Goal: Task Accomplishment & Management: Complete application form

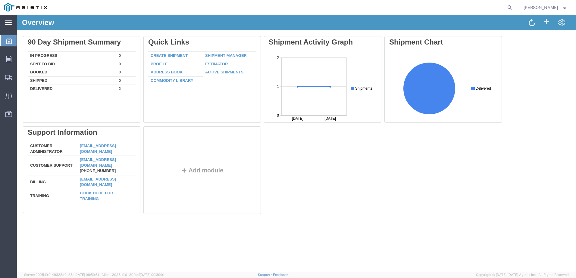
click at [11, 22] on icon at bounding box center [8, 22] width 7 height 5
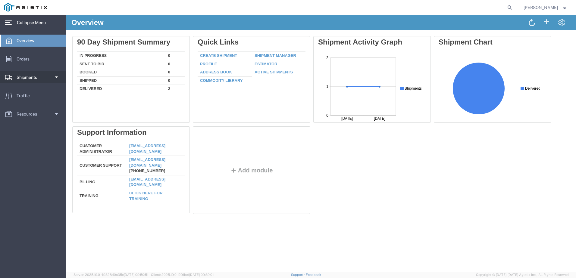
click at [29, 76] on span "Shipments" at bounding box center [29, 77] width 25 height 12
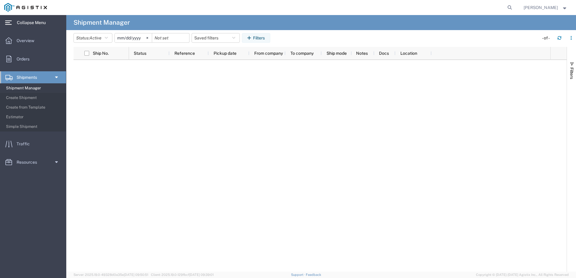
click at [32, 86] on span "Shipment Manager" at bounding box center [34, 88] width 56 height 12
click at [31, 58] on span "Orders" at bounding box center [25, 59] width 17 height 12
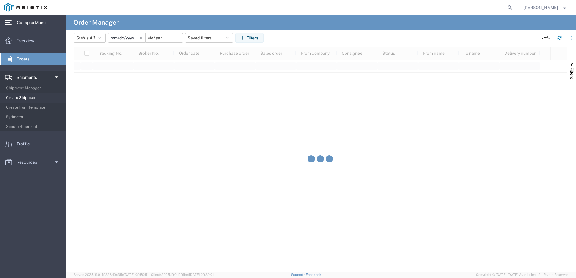
click at [24, 98] on span "Create Shipment" at bounding box center [34, 98] width 56 height 12
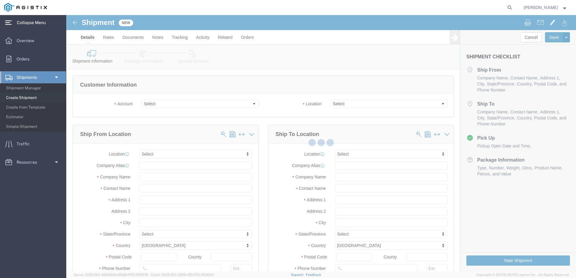
select select
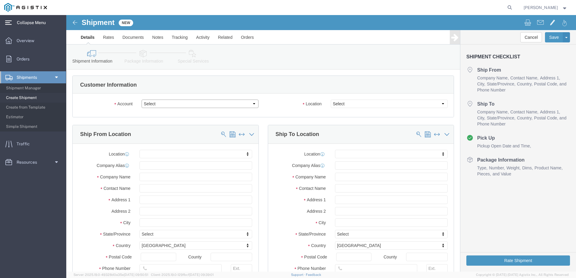
click select "Select [PERSON_NAME] Manufacturing Co PG&E"
select select "9596"
click select "Select [PERSON_NAME] Manufacturing Co PG&E"
select select "PURCHORD"
select select
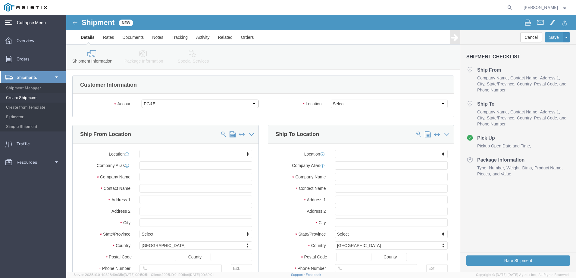
select select
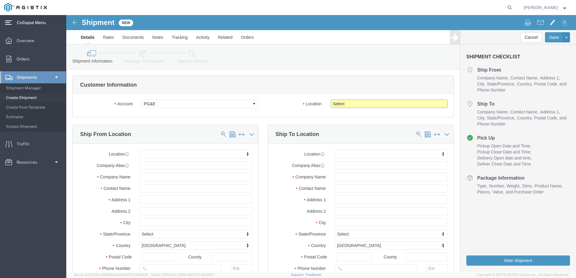
click select "Select All Others [GEOGRAPHIC_DATA] [GEOGRAPHIC_DATA] [GEOGRAPHIC_DATA] [GEOGRA…"
select select "19996"
click select "Select All Others [GEOGRAPHIC_DATA] [GEOGRAPHIC_DATA] [GEOGRAPHIC_DATA] [GEOGRA…"
click input "text"
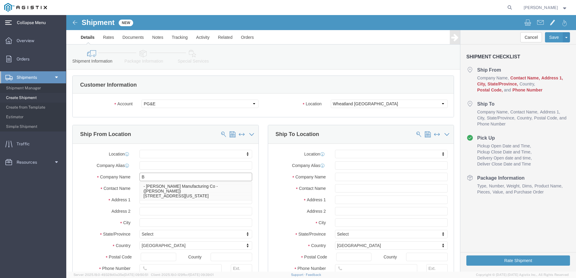
type input "Br"
click p "- [PERSON_NAME] Manufacturing Co - ([PERSON_NAME]) [STREET_ADDRESS][US_STATE]"
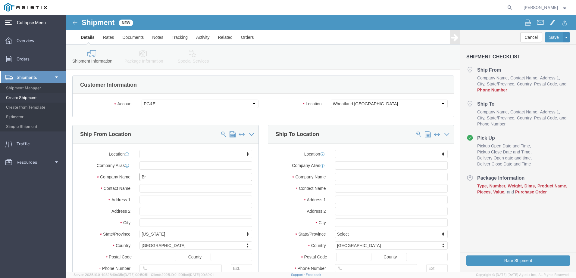
select select
type input "[GEOGRAPHIC_DATA][US_STATE]"
select select "WA"
type input "98229"
type input "[PERSON_NAME] Manufacturing Co"
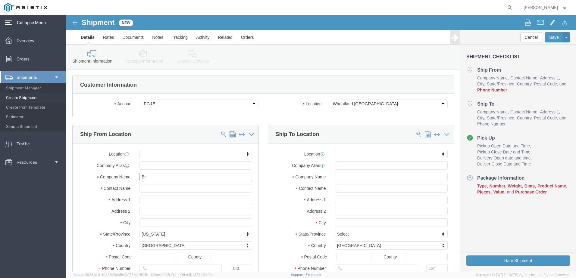
type input "[PERSON_NAME]"
type input "Bellingham"
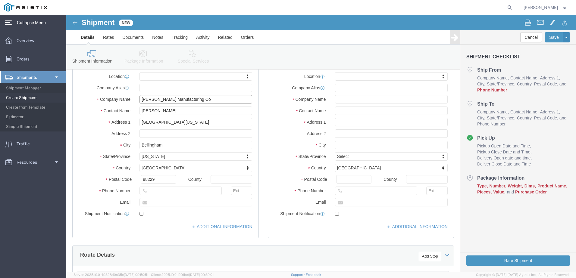
scroll to position [90, 0]
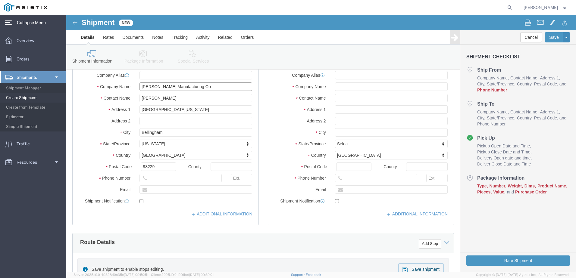
type input "[PERSON_NAME] Manufacturing Co"
click input "text"
type input "3607331700"
click div
click input "text"
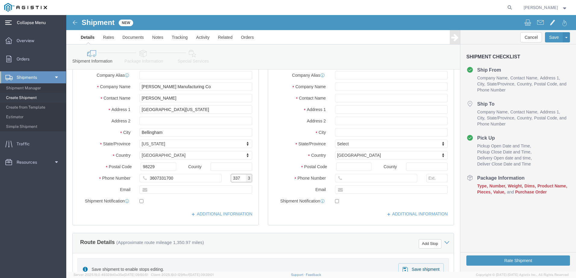
type input "337"
click input "text"
type input "[EMAIL_ADDRESS][DOMAIN_NAME]"
checkbox input "true"
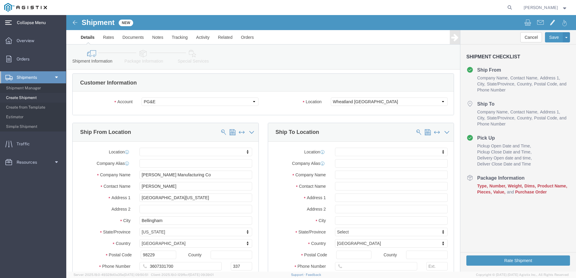
scroll to position [0, 0]
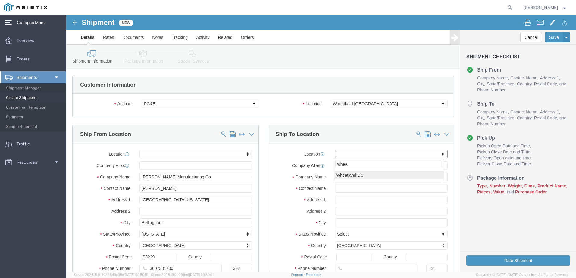
type input "whea"
select select "19996"
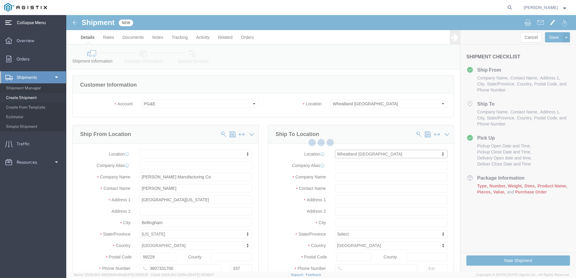
type input "[STREET_ADDRESS]"
type input "95692"
type input "PG&E"
type input "Wheatland"
select select "CA"
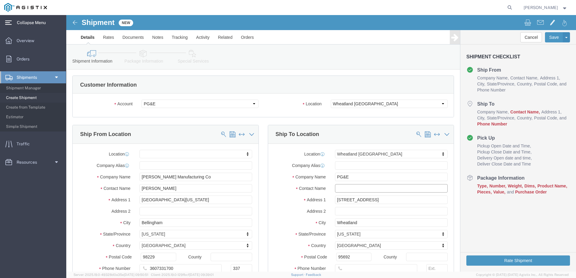
click input "text"
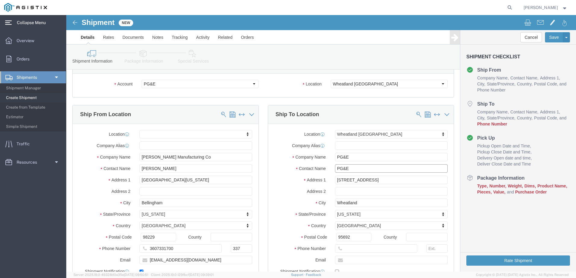
scroll to position [60, 0]
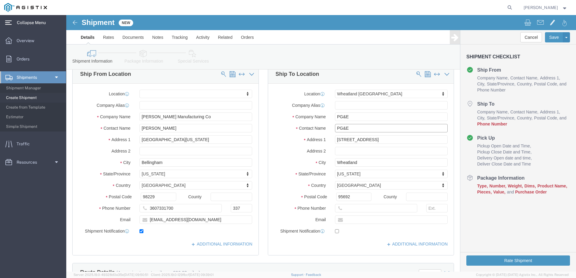
type input "PG&E"
click input "text"
type input "5307493019"
click label
click input "checkbox"
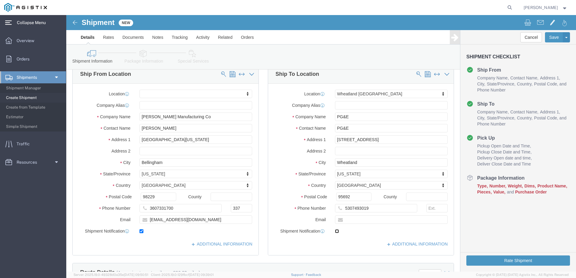
checkbox input "true"
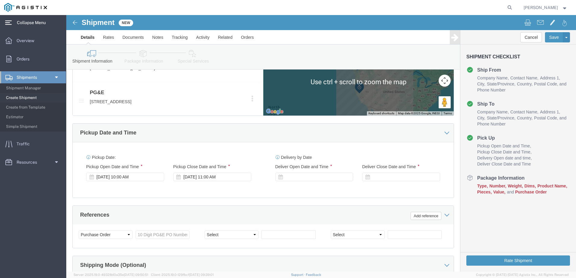
scroll to position [331, 0]
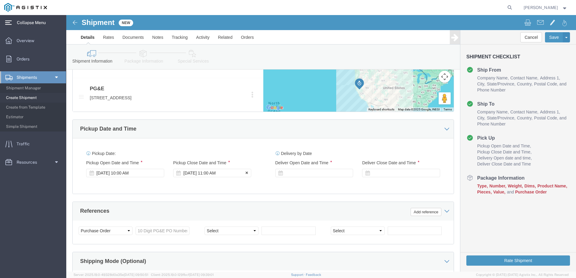
click icon
click div "[DATE] 11:00 AM"
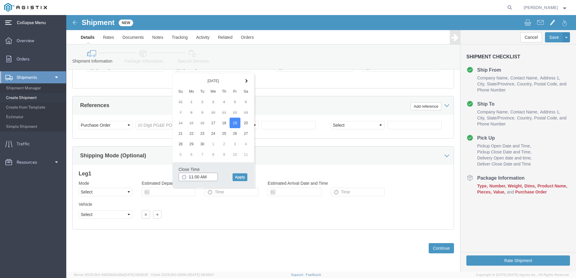
click input "11:00 AM"
click input "2:00 AM"
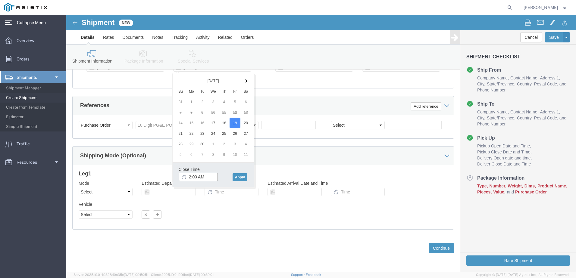
click input "2:00 AM"
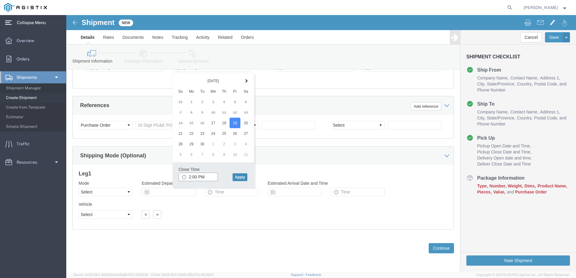
type input "2:00 PM"
click button "Apply"
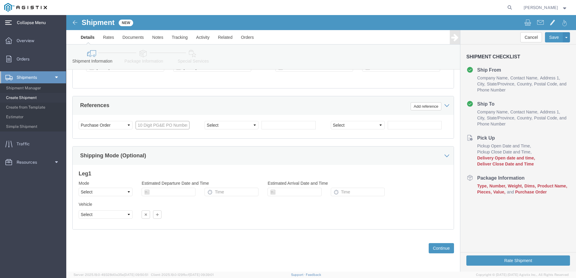
click input "text"
paste input "3501417347"
type input "3501417347"
click select "Select Air Less than Truckload Multi-Leg Ocean Freight Rail Small Parcel Truckl…"
select select "TL"
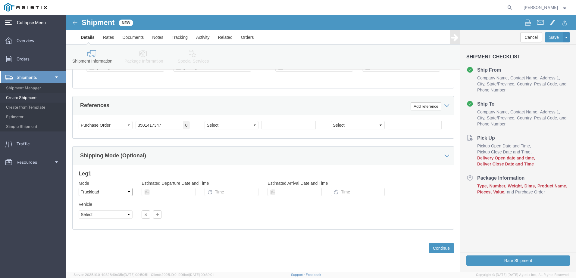
click select "Select Air Less than Truckload Multi-Leg Ocean Freight Rail Small Parcel Truckl…"
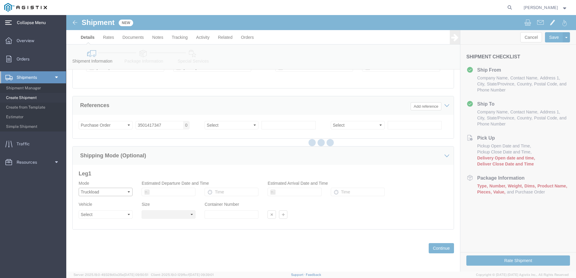
select select
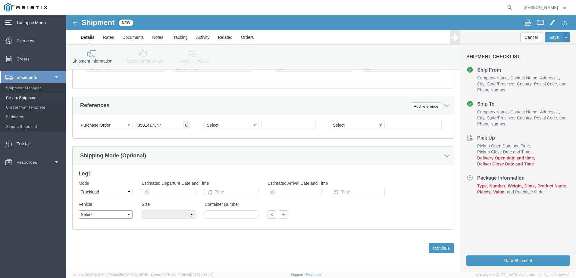
click select "Select 1-Ton (PSS) 10 Wheel 10 Yard Dump Truck 20 Yard Dump Truck Bobtail Botto…"
select select "FLBD"
click select "Select 1-Ton (PSS) 10 Wheel 10 Yard Dump Truck 20 Yard Dump Truck Bobtail Botto…"
click select "Select 35 Feet 20 Feet 28 Feet 53 Feet 40 Feet 48 Feet"
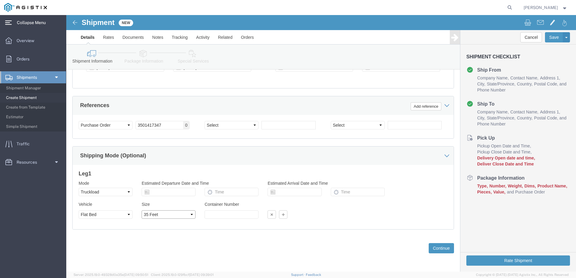
click select "Select 35 Feet 20 Feet 28 Feet 53 Feet 40 Feet 48 Feet"
select select "20FT"
click select "Select 35 Feet 20 Feet 28 Feet 53 Feet 40 Feet 48 Feet"
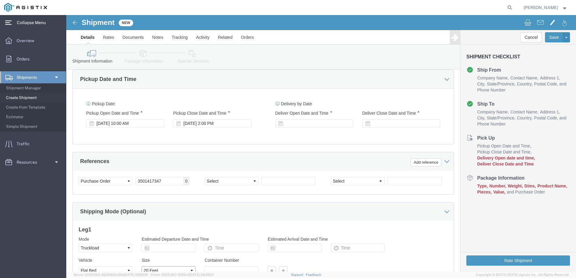
scroll to position [377, 0]
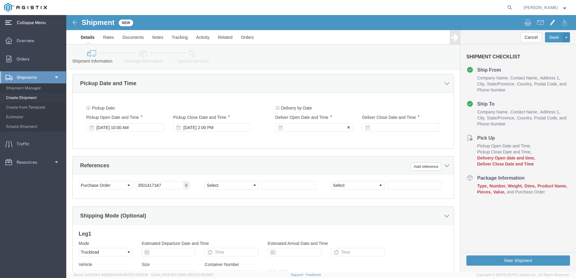
click icon
click div
click input "3:00 PM"
click input "8:00 PM"
type input "8:00 AM"
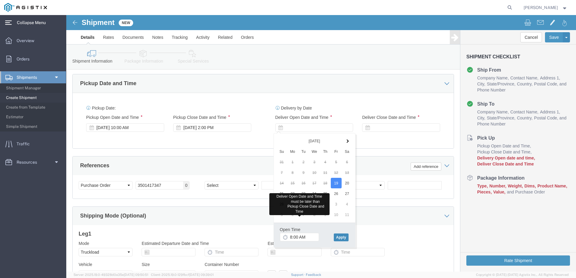
click button "Apply"
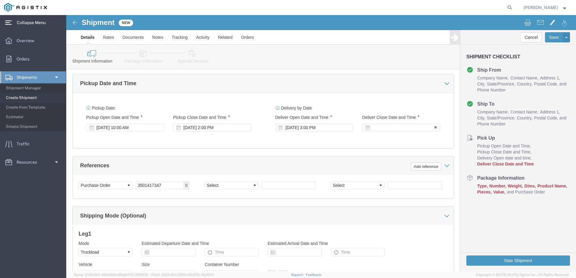
click div
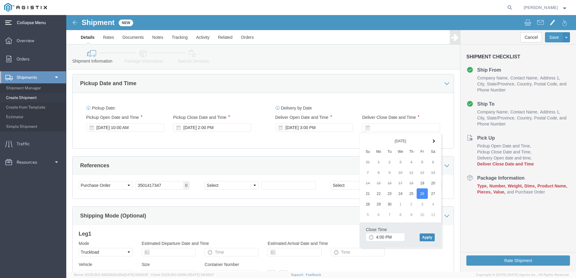
click button "Apply"
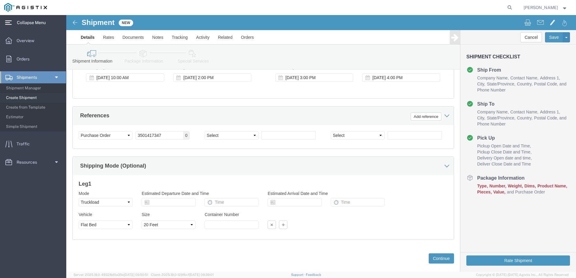
scroll to position [437, 0]
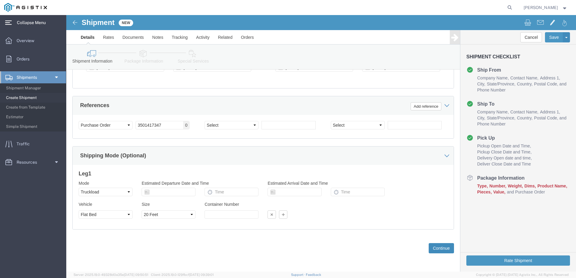
click button "Continue"
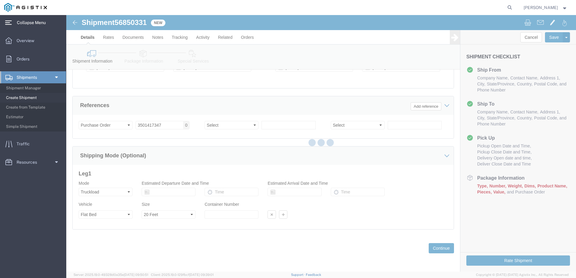
select select "19996"
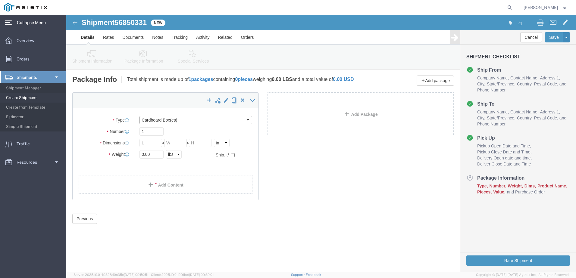
click select "Select Bulk Bundle(s) Cardboard Box(es) Carton(s) Crate(s) Drum(s) (Fiberboard)…"
select select "BNDL"
click select "Select Bulk Bundle(s) Cardboard Box(es) Carton(s) Crate(s) Drum(s) (Fiberboard)…"
click input "text"
type input "168"
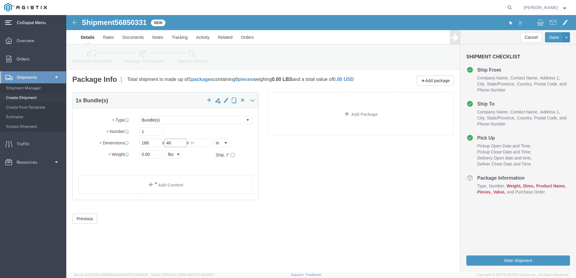
type input "46"
type input "26"
click input "0.00"
type input "3894"
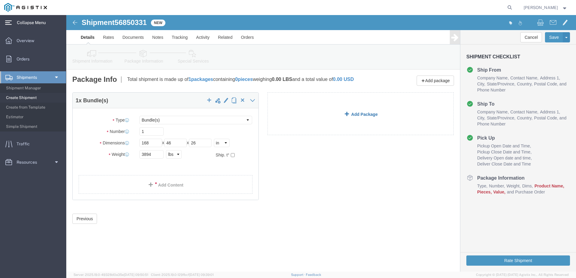
click link "Add Package"
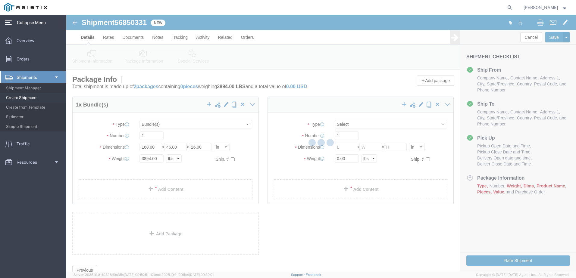
select select "BNDL"
select select "CBOX"
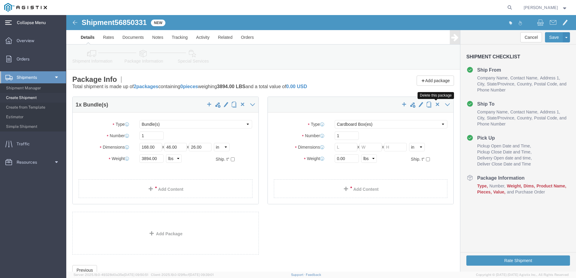
click span "button"
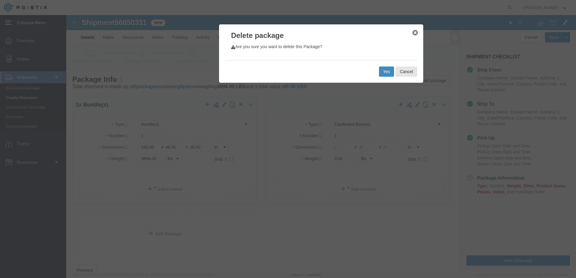
click button "Yes"
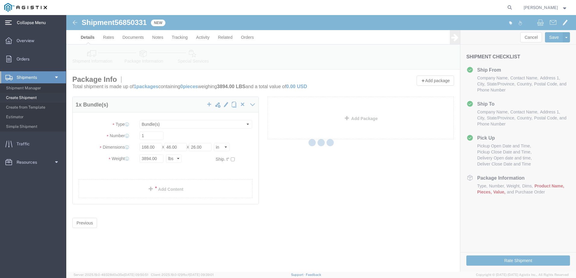
select select "BNDL"
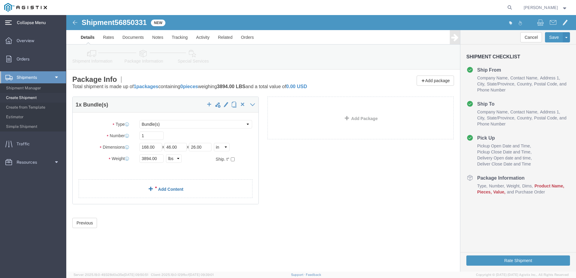
click link "Add Content"
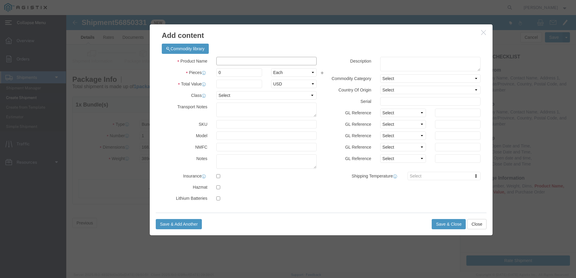
click input "text"
paste input "PAGE-146156NP"
type input "PAGE-146156NP"
type input "32"
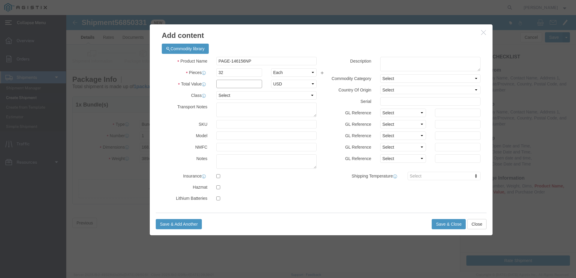
click input "text"
type input "27793.20"
click select "Select 50 55 60 65 70 85 92.5 100 125 175 250 300 400"
select select "60"
click select "Select 50 55 60 65 70 85 92.5 100 125 175 250 300 400"
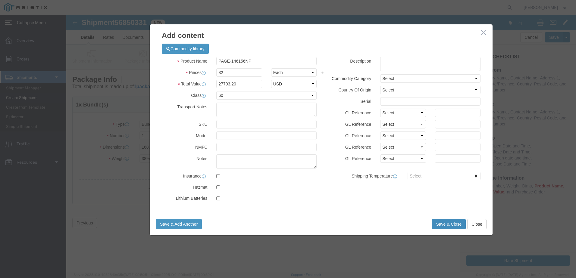
click button "Save & Close"
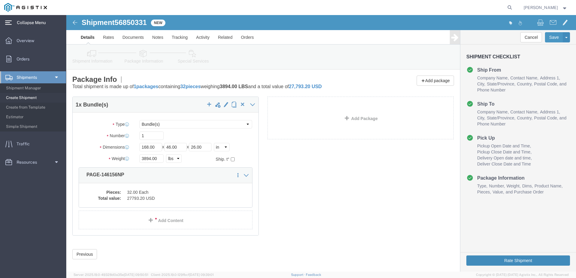
click button "Rate Shipment"
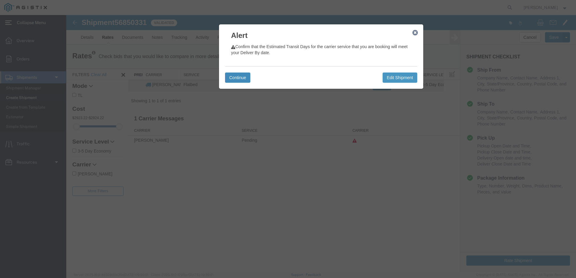
click at [236, 78] on button "Continue" at bounding box center [237, 78] width 25 height 10
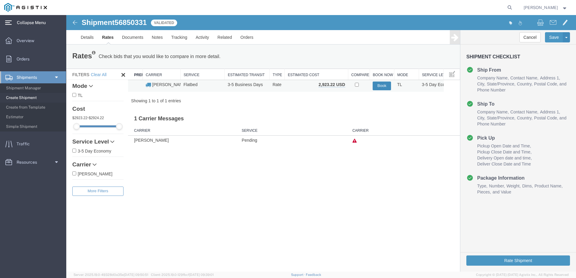
click at [377, 85] on button "Book" at bounding box center [382, 86] width 18 height 9
